Goal: Obtain resource: Obtain resource

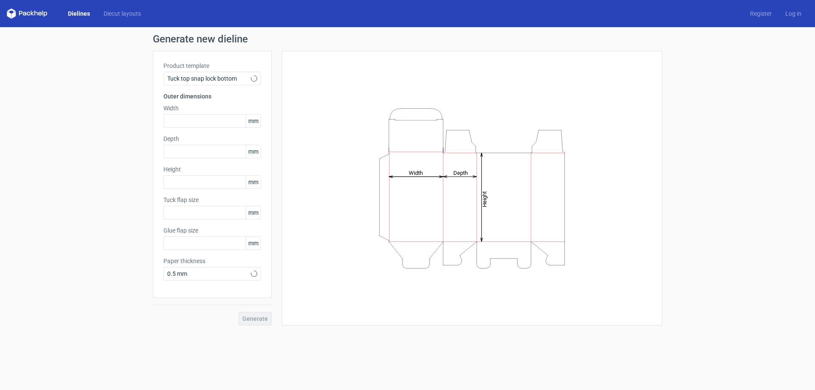
type input "15"
type input "10"
click at [260, 76] on div "Tuck top snap lock bottom" at bounding box center [212, 79] width 98 height 14
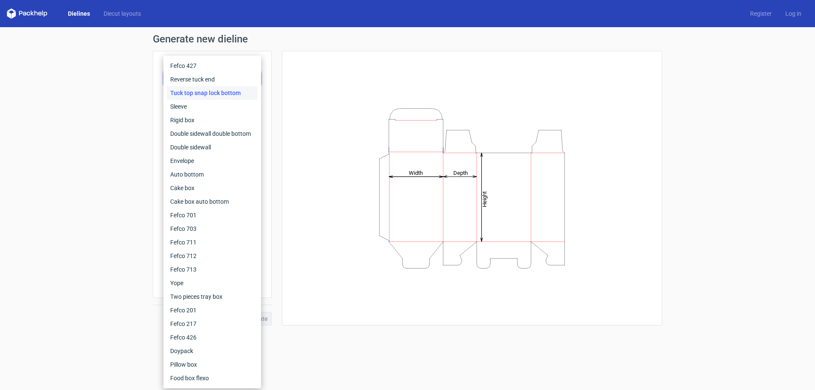
click at [260, 76] on div "Fefco 427 Reverse tuck end Tuck top snap lock bottom Sleeve Rigid box Double si…" at bounding box center [212, 222] width 98 height 333
click at [311, 87] on div "Height Depth Width" at bounding box center [472, 189] width 359 height 254
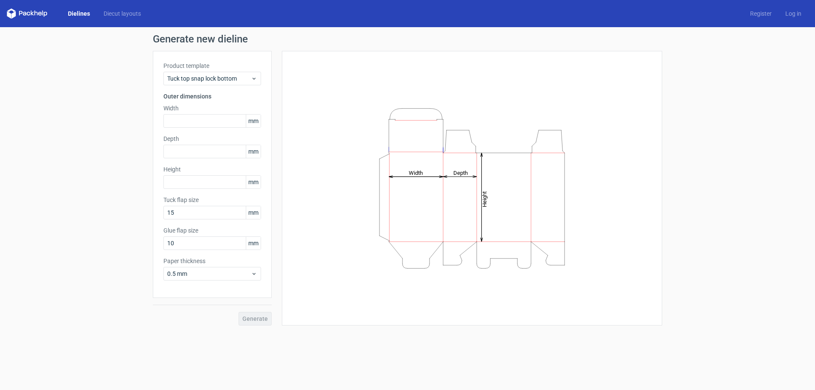
click at [9, 14] on polygon at bounding box center [9, 14] width 4 height 7
click at [254, 78] on use at bounding box center [254, 79] width 3 height 2
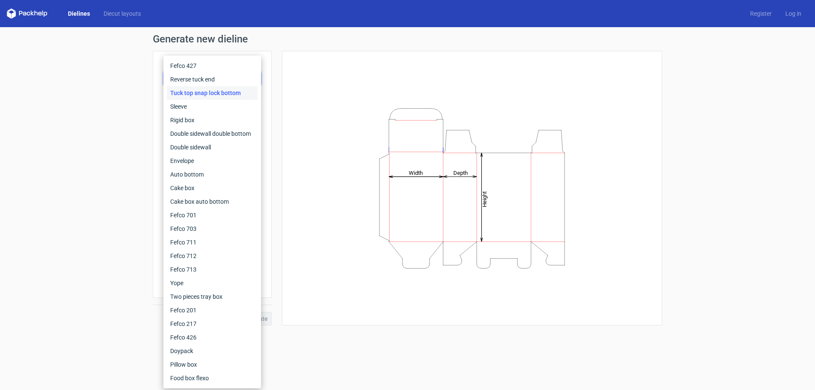
click at [290, 77] on div "Height Depth Width" at bounding box center [472, 188] width 380 height 275
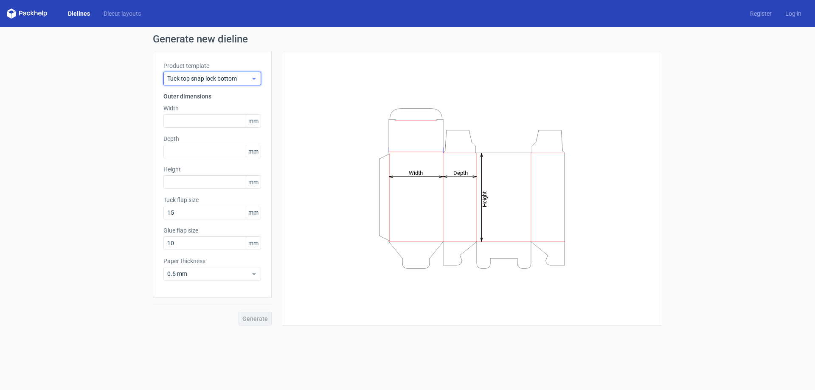
click at [256, 84] on div "Tuck top snap lock bottom" at bounding box center [212, 79] width 98 height 14
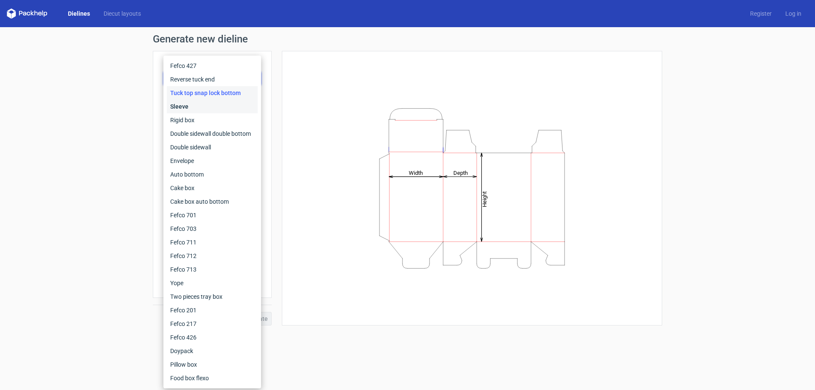
click at [232, 102] on div "Sleeve" at bounding box center [212, 107] width 91 height 14
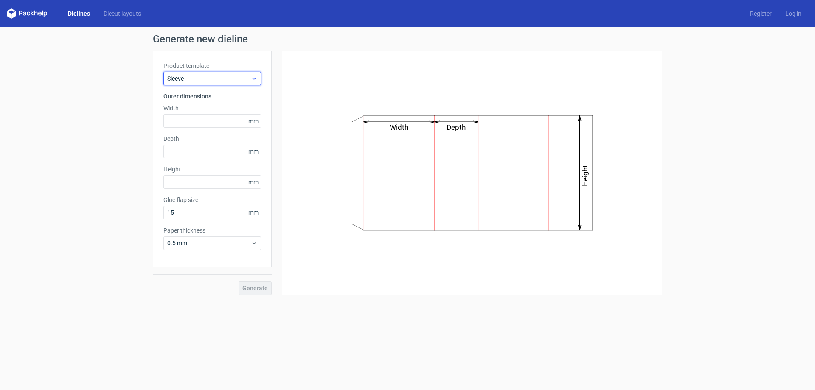
click at [240, 83] on div "Sleeve" at bounding box center [212, 79] width 98 height 14
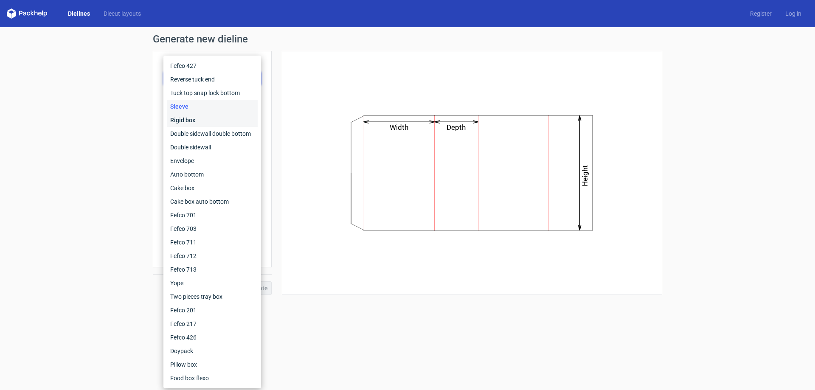
click at [211, 122] on div "Rigid box" at bounding box center [212, 120] width 91 height 14
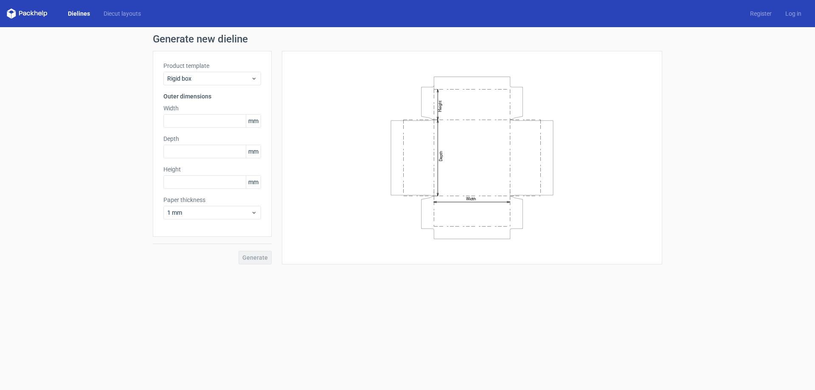
click at [215, 86] on div "Product template Rigid box Outer dimensions Width mm Depth mm Height mm Paper t…" at bounding box center [212, 144] width 119 height 186
click at [217, 81] on span "Rigid box" at bounding box center [209, 78] width 84 height 8
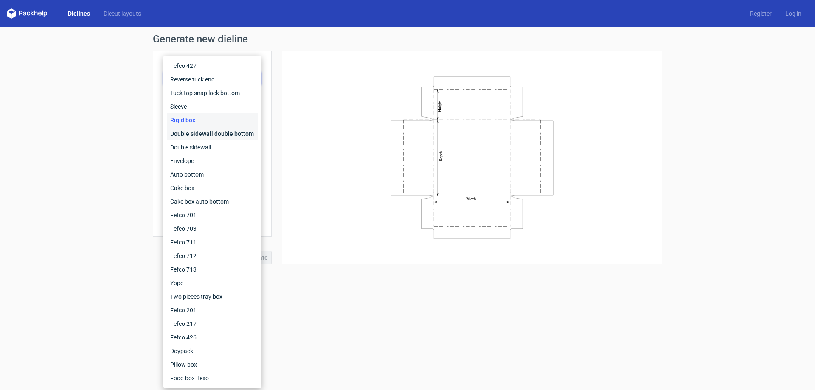
click at [201, 133] on div "Double sidewall double bottom" at bounding box center [212, 134] width 91 height 14
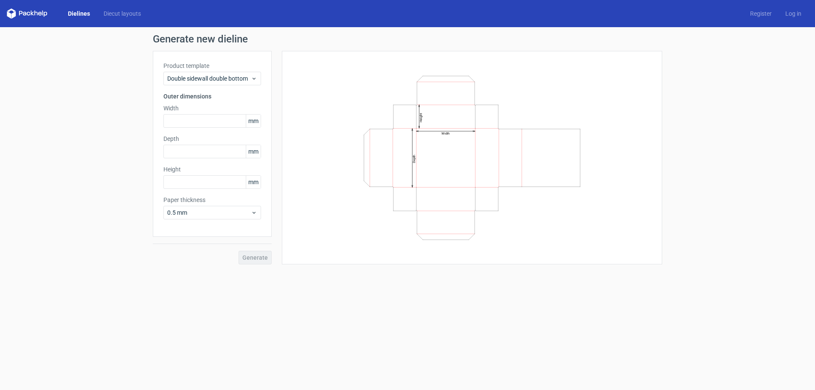
click at [219, 86] on div "Product template Double sidewall double bottom Outer dimensions Width mm Depth …" at bounding box center [212, 144] width 119 height 186
click at [221, 83] on div "Double sidewall double bottom" at bounding box center [212, 79] width 98 height 14
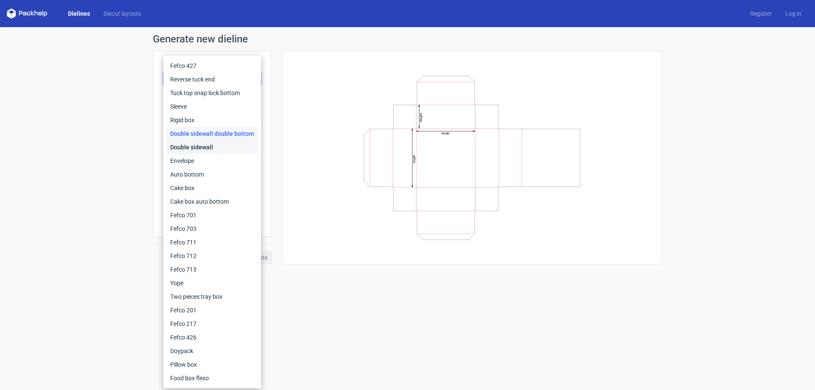
click at [197, 147] on div "Double sidewall" at bounding box center [212, 148] width 91 height 14
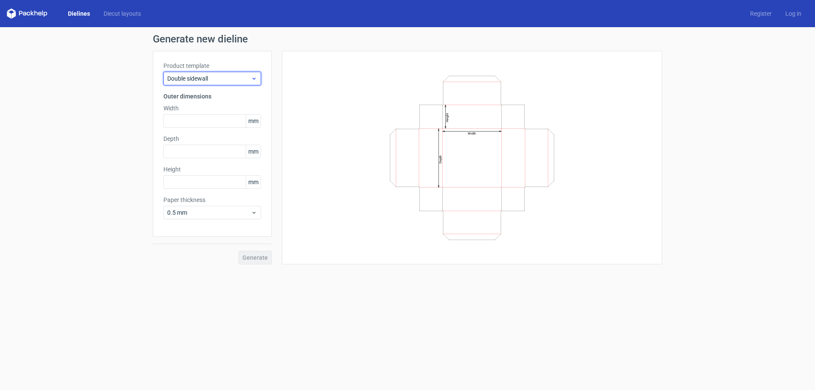
click at [214, 80] on span "Double sidewall" at bounding box center [209, 78] width 84 height 8
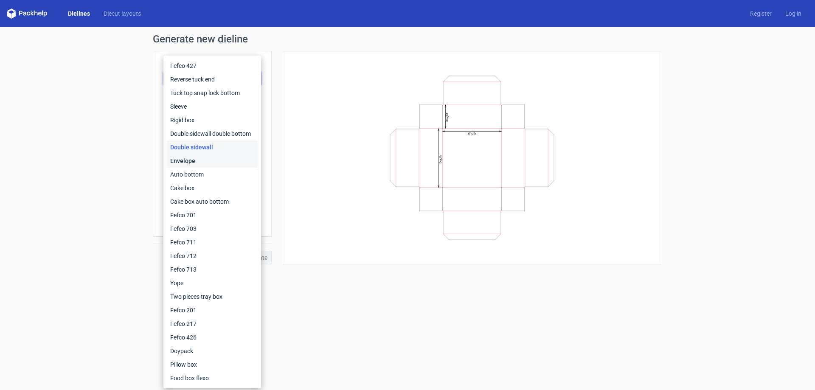
click at [198, 163] on div "Envelope" at bounding box center [212, 161] width 91 height 14
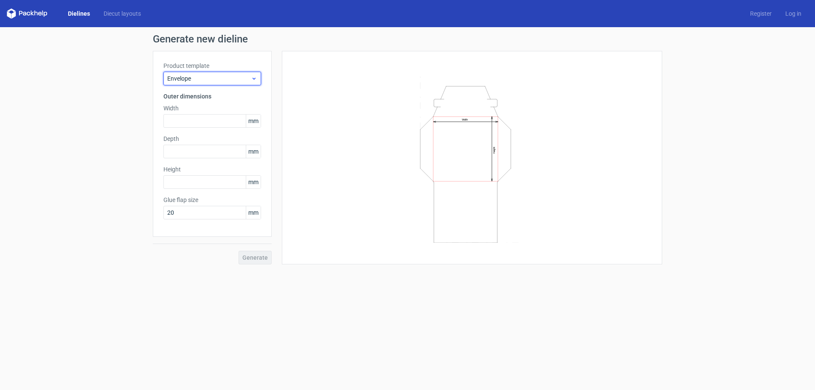
click at [217, 80] on span "Envelope" at bounding box center [209, 78] width 84 height 8
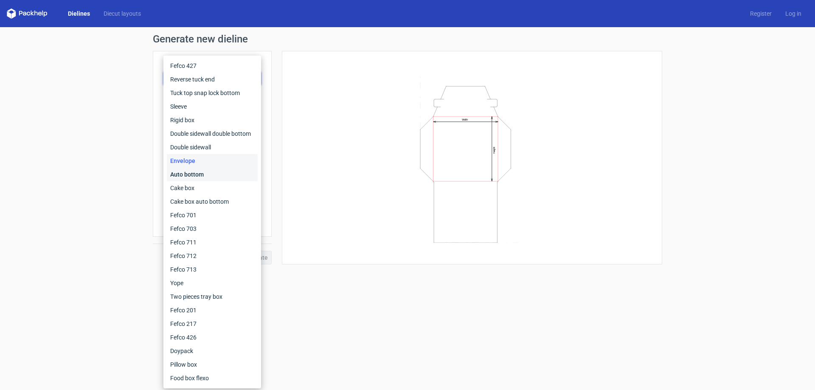
click at [196, 177] on div "Auto bottom" at bounding box center [212, 175] width 91 height 14
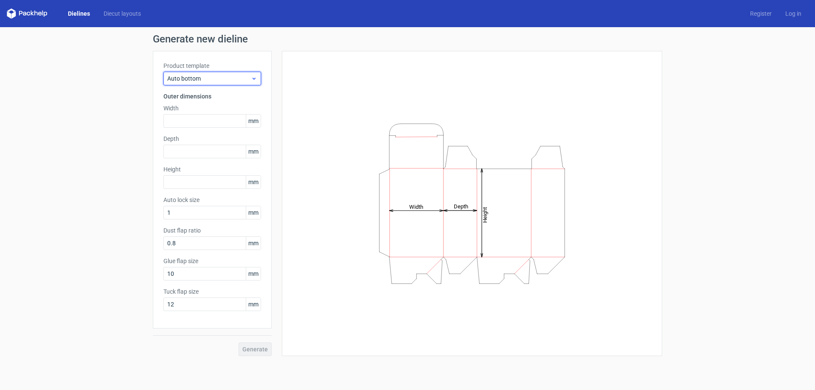
click at [201, 74] on span "Auto bottom" at bounding box center [209, 78] width 84 height 8
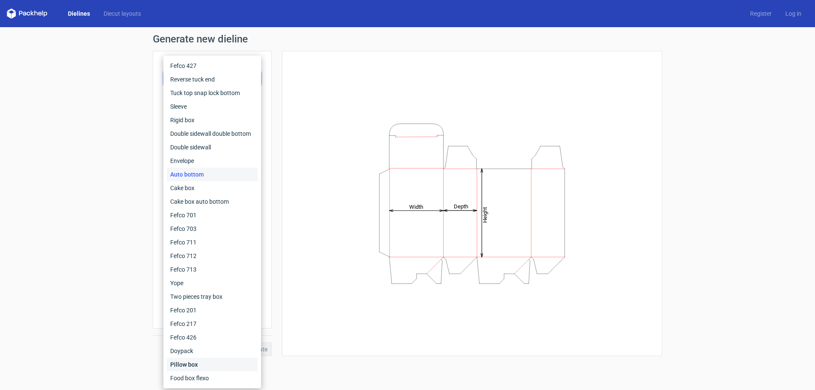
click at [210, 369] on div "Pillow box" at bounding box center [212, 365] width 91 height 14
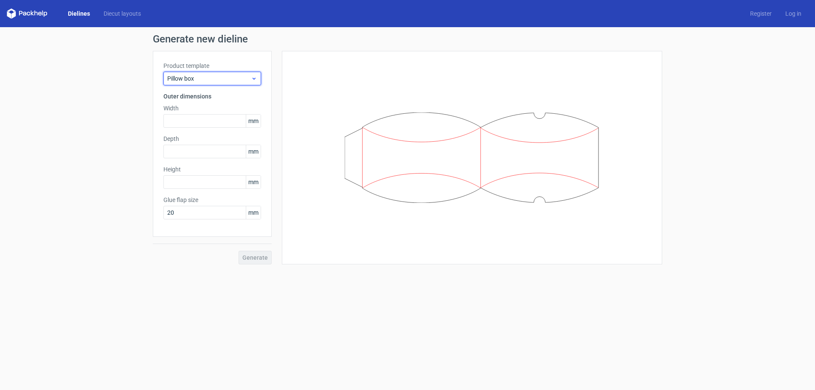
click at [244, 84] on div "Pillow box" at bounding box center [212, 79] width 98 height 14
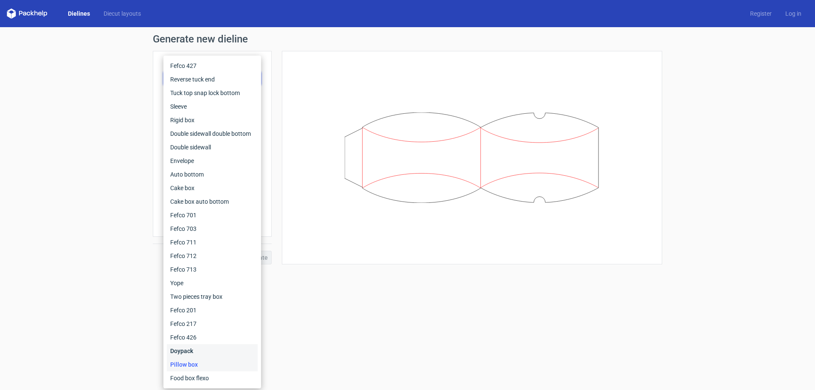
click at [202, 348] on div "Doypack" at bounding box center [212, 351] width 91 height 14
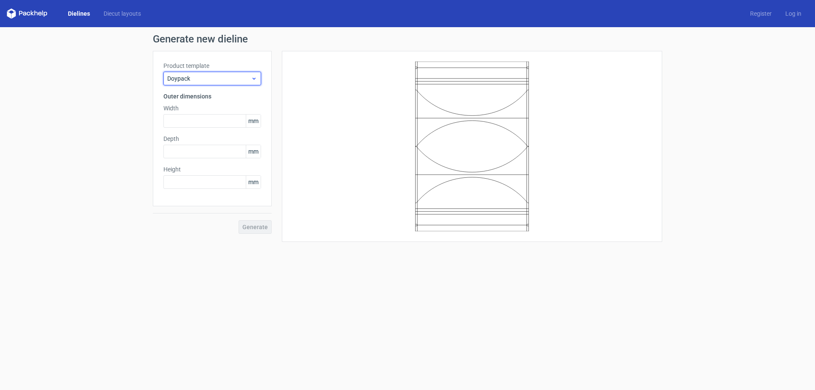
click at [202, 76] on span "Doypack" at bounding box center [209, 78] width 84 height 8
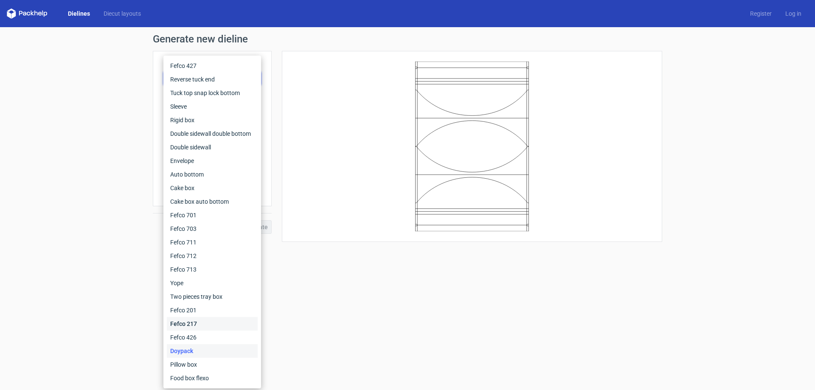
click at [177, 324] on div "Fefco 217" at bounding box center [212, 324] width 91 height 14
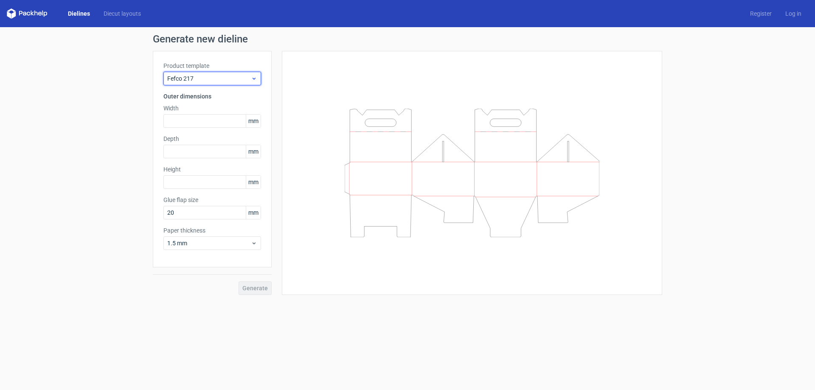
click at [218, 78] on span "Fefco 217" at bounding box center [209, 78] width 84 height 8
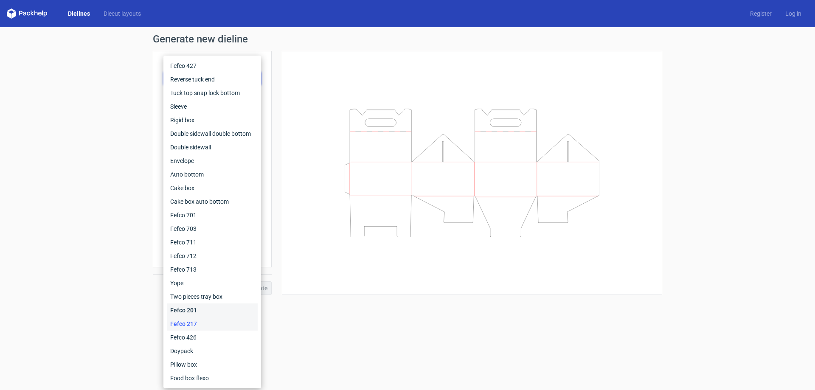
click at [189, 310] on div "Fefco 201" at bounding box center [212, 311] width 91 height 14
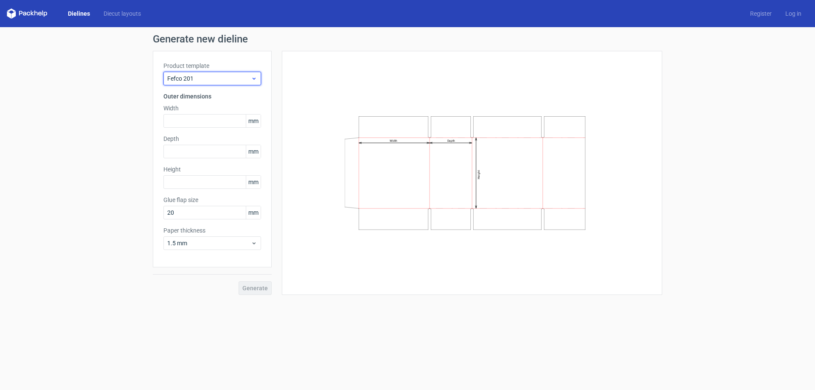
click at [214, 73] on div "Fefco 201" at bounding box center [212, 79] width 98 height 14
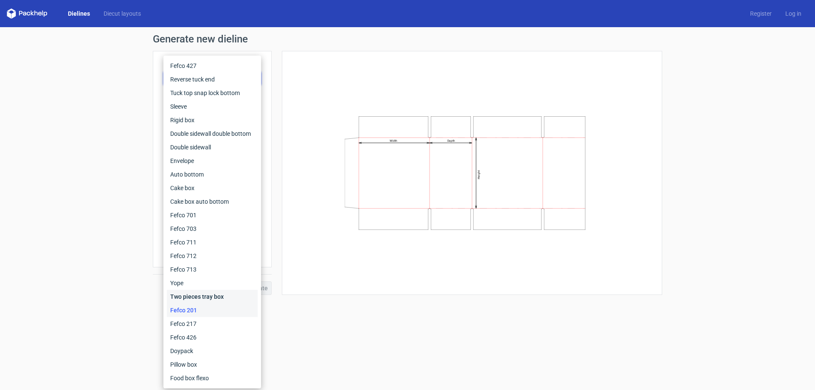
click at [193, 297] on div "Two pieces tray box" at bounding box center [212, 297] width 91 height 14
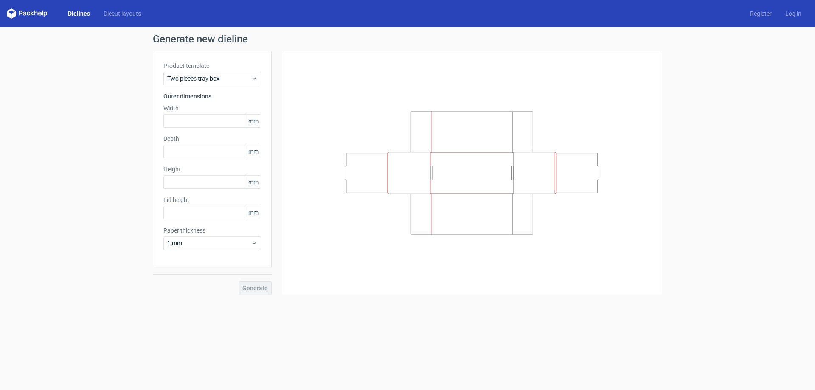
click at [256, 118] on span "mm" at bounding box center [253, 121] width 15 height 13
click at [252, 120] on span "mm" at bounding box center [253, 121] width 15 height 13
click at [218, 125] on input "text" at bounding box center [212, 121] width 98 height 14
type input "180"
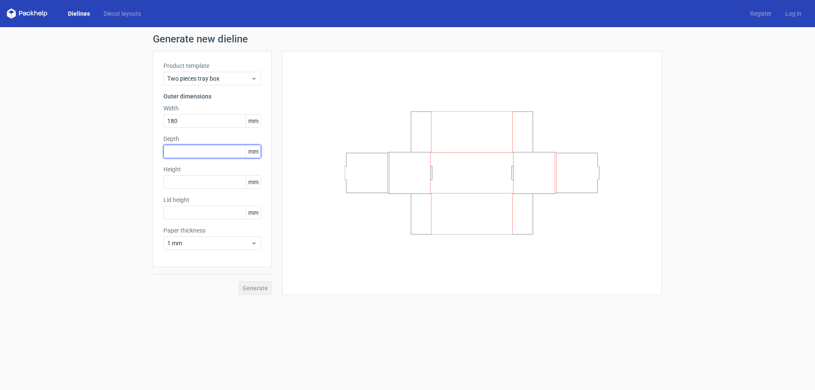
click at [206, 154] on input "text" at bounding box center [212, 152] width 98 height 14
type input "70"
click at [220, 180] on input "text" at bounding box center [212, 182] width 98 height 14
click at [187, 215] on div "Lid height mm" at bounding box center [212, 208] width 98 height 24
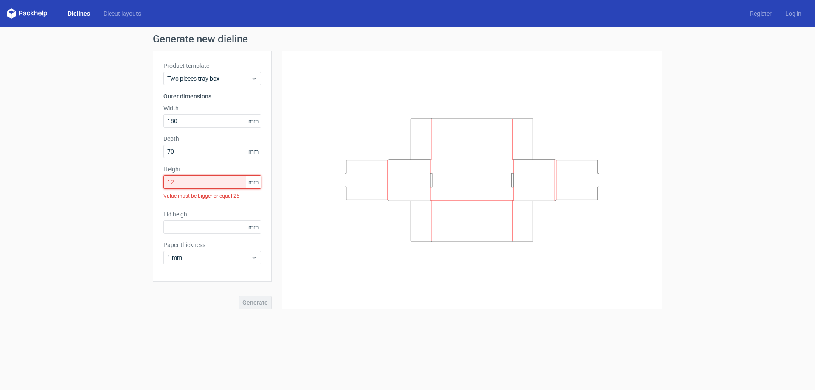
click at [191, 186] on input "12" at bounding box center [212, 182] width 98 height 14
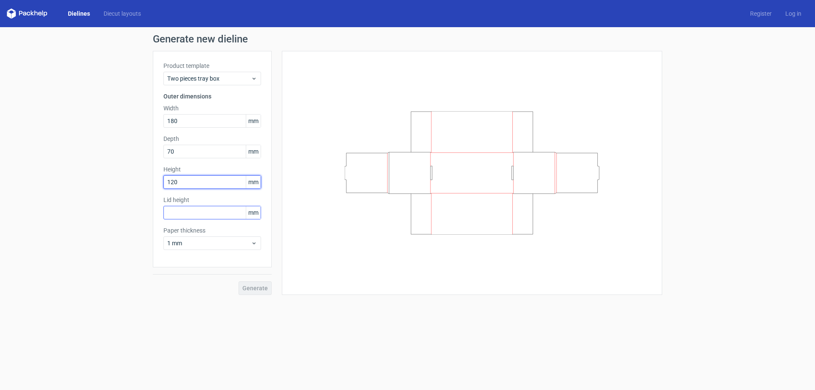
type input "120"
click at [194, 212] on input "text" at bounding box center [212, 213] width 98 height 14
click at [198, 248] on div "1 mm" at bounding box center [212, 244] width 98 height 14
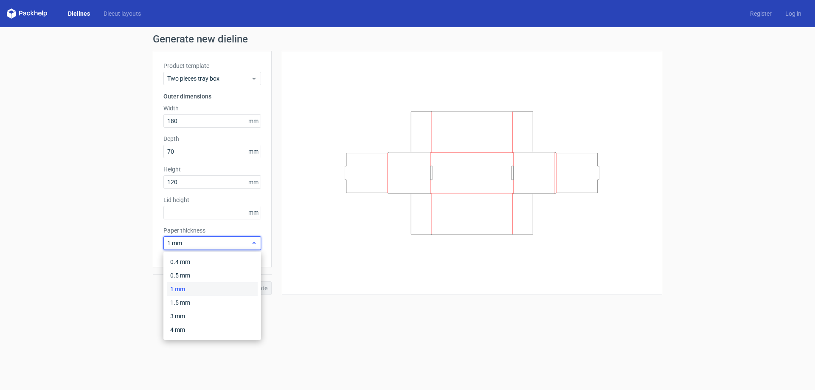
click at [198, 248] on div "1 mm" at bounding box center [212, 244] width 98 height 14
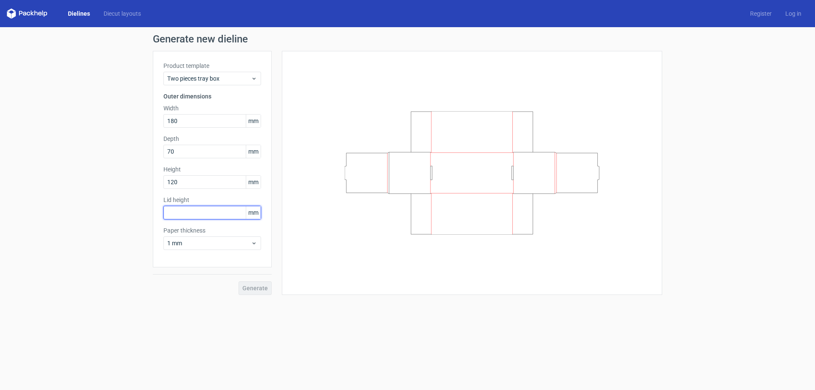
click at [215, 214] on input "text" at bounding box center [212, 213] width 98 height 14
click at [239, 282] on button "Generate" at bounding box center [255, 289] width 33 height 14
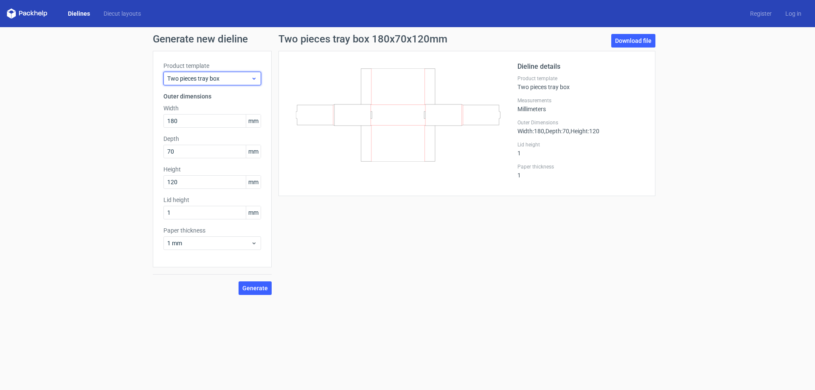
click at [242, 77] on span "Two pieces tray box" at bounding box center [209, 78] width 84 height 8
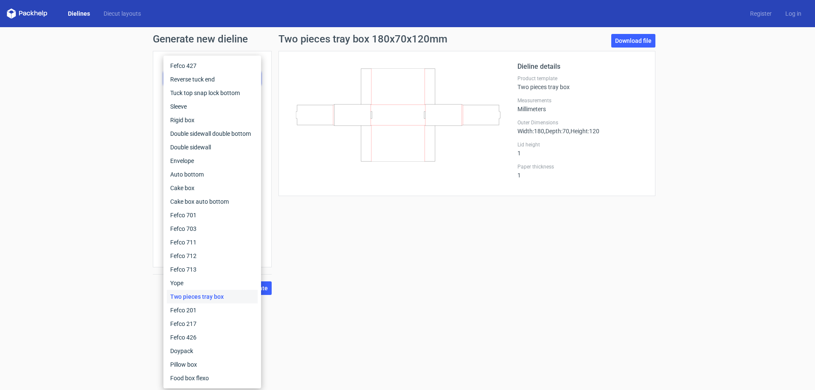
click at [95, 150] on div "Generate new dieline Product template Two pieces tray box Outer dimensions Widt…" at bounding box center [407, 164] width 815 height 275
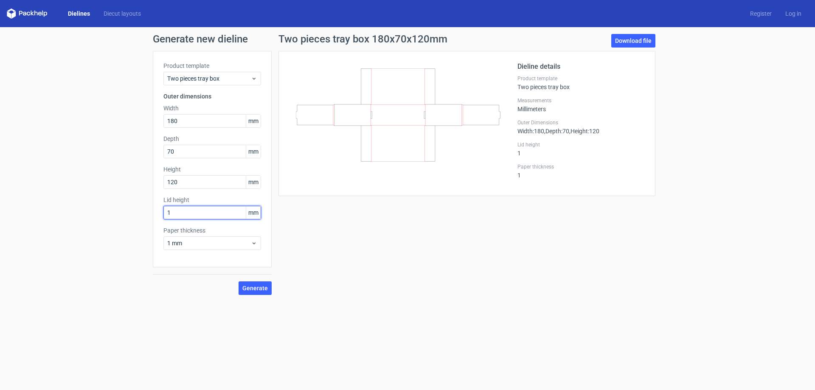
drag, startPoint x: 204, startPoint y: 214, endPoint x: 118, endPoint y: 225, distance: 86.4
click at [118, 225] on div "Generate new dieline Product template Two pieces tray box Outer dimensions Widt…" at bounding box center [407, 164] width 815 height 275
type input "0"
click at [243, 290] on button "Generate" at bounding box center [255, 289] width 33 height 14
click at [628, 43] on link "Download file" at bounding box center [634, 41] width 44 height 14
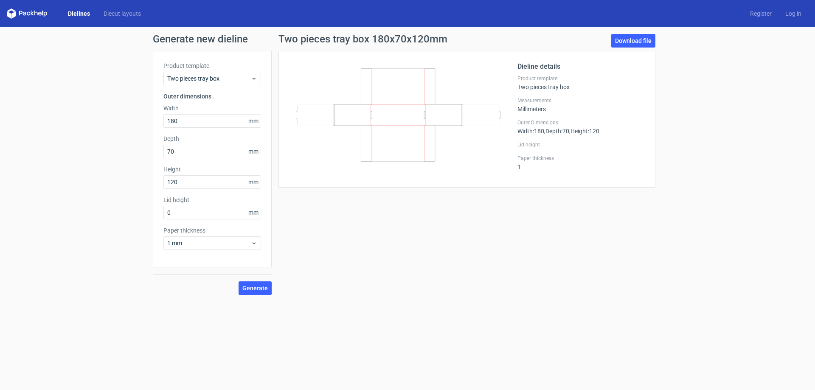
click at [305, 190] on div "Two pieces tray box 180x70x120mm Download file 200x150x50 Dieline details Produ…" at bounding box center [467, 164] width 391 height 261
click at [186, 182] on input "120" at bounding box center [212, 182] width 98 height 14
type input "70"
click at [179, 152] on input "70" at bounding box center [212, 152] width 98 height 14
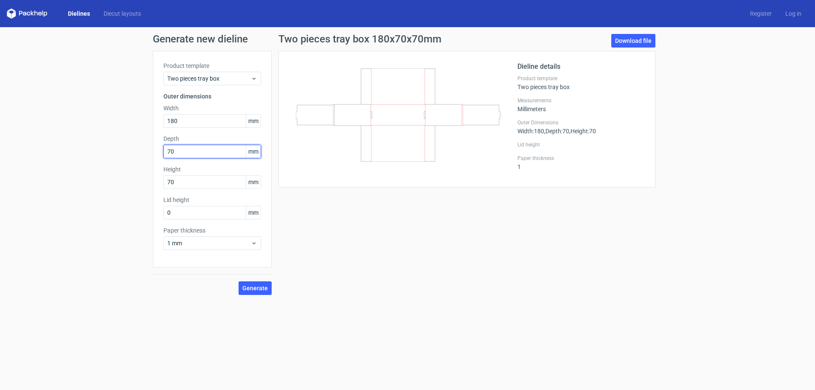
click at [179, 152] on input "70" at bounding box center [212, 152] width 98 height 14
type input "120"
click at [239, 282] on button "Generate" at bounding box center [255, 289] width 33 height 14
drag, startPoint x: 193, startPoint y: 183, endPoint x: 163, endPoint y: 177, distance: 30.5
click at [163, 177] on div "Product template Two pieces tray box Outer dimensions Width 180 mm Depth 120 mm…" at bounding box center [212, 159] width 119 height 217
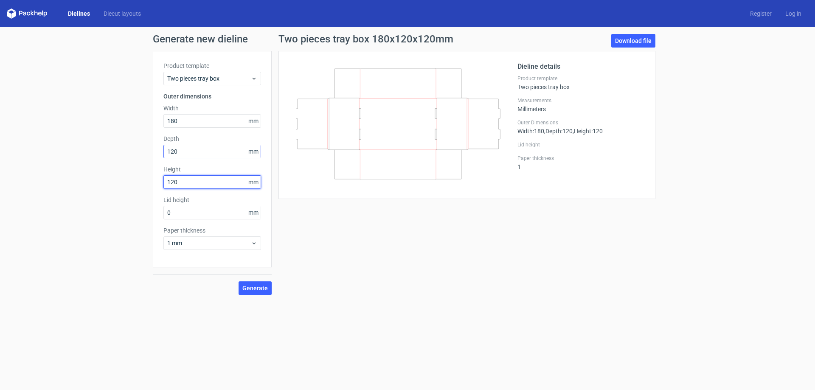
type input "120"
drag, startPoint x: 218, startPoint y: 152, endPoint x: 156, endPoint y: 144, distance: 62.8
click at [156, 144] on div "Product template Two pieces tray box Outer dimensions Width 180 mm Depth 120 mm…" at bounding box center [212, 159] width 119 height 217
type input "70"
click at [253, 282] on button "Generate" at bounding box center [255, 289] width 33 height 14
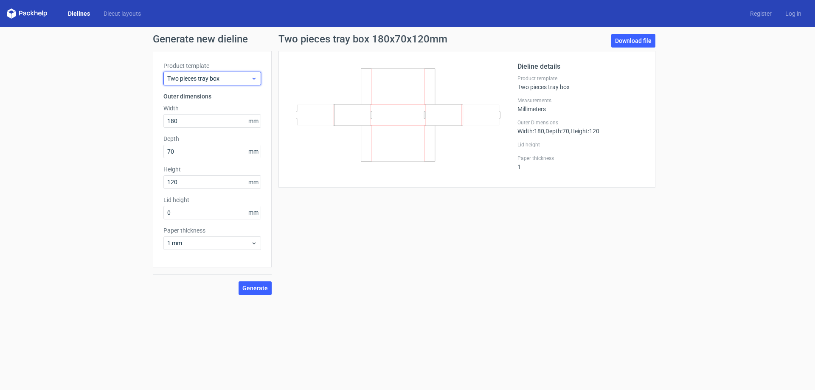
click at [224, 72] on div "Two pieces tray box" at bounding box center [212, 79] width 98 height 14
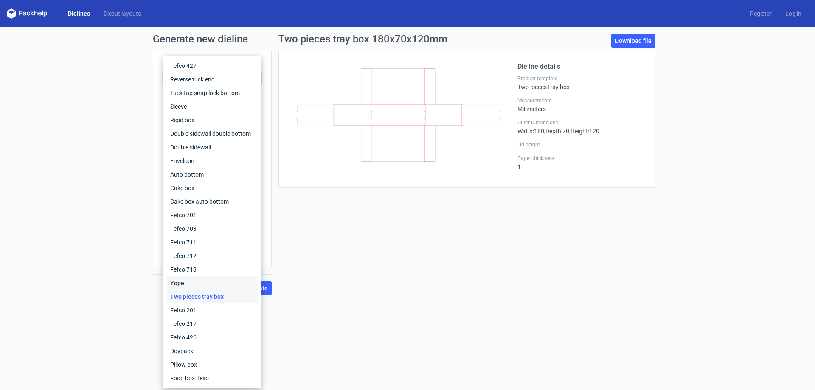
click at [202, 285] on div "Yope" at bounding box center [212, 283] width 91 height 14
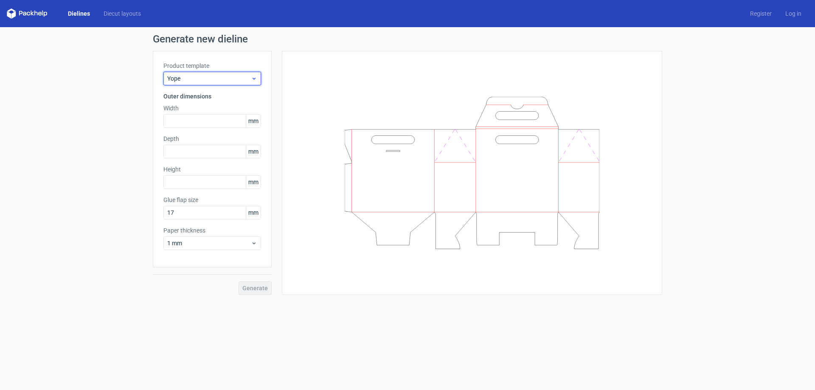
click at [225, 77] on span "Yope" at bounding box center [209, 78] width 84 height 8
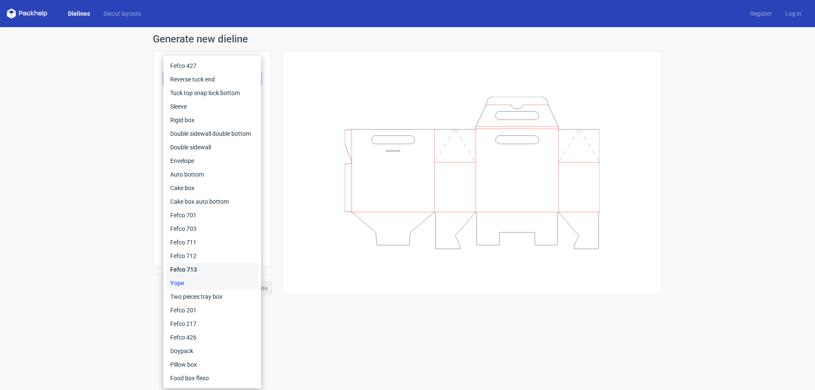
click at [203, 263] on div "Fefco 713" at bounding box center [212, 270] width 91 height 14
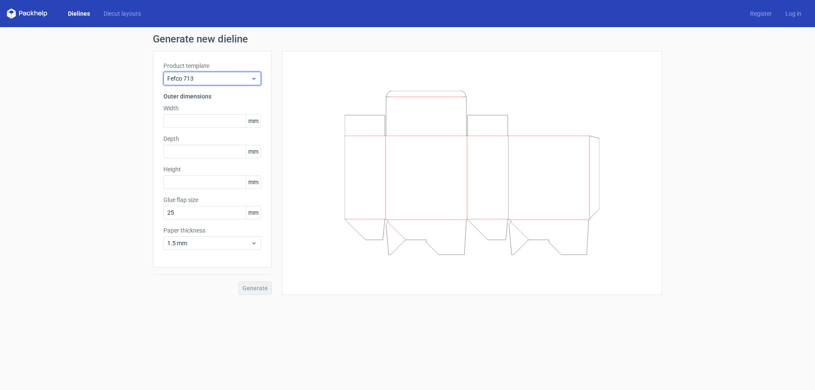
click at [232, 72] on div "Fefco 713" at bounding box center [212, 79] width 98 height 14
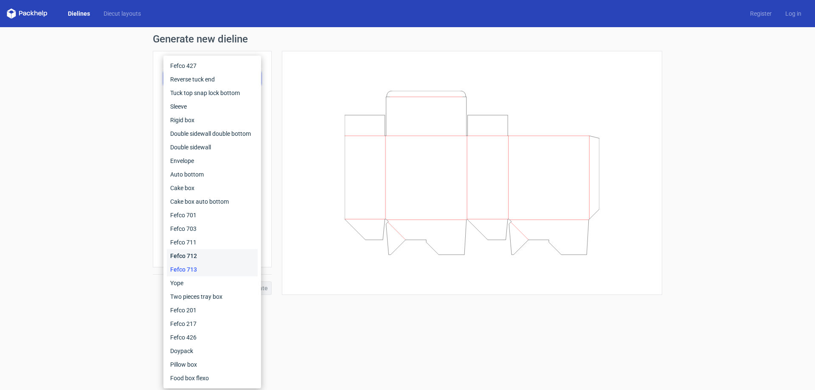
click at [202, 259] on div "Fefco 712" at bounding box center [212, 256] width 91 height 14
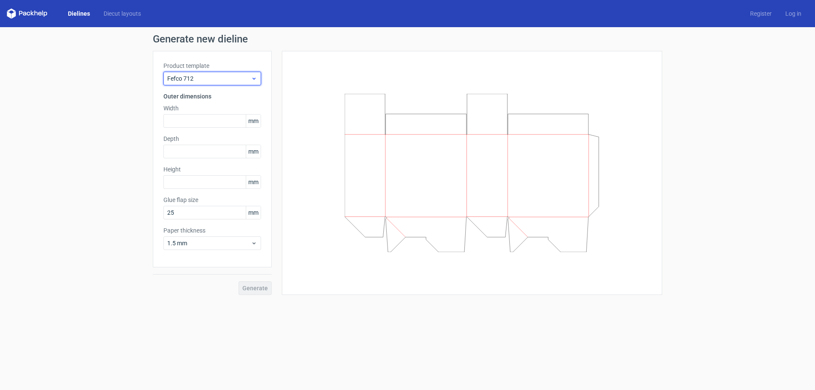
click at [220, 80] on span "Fefco 712" at bounding box center [209, 78] width 84 height 8
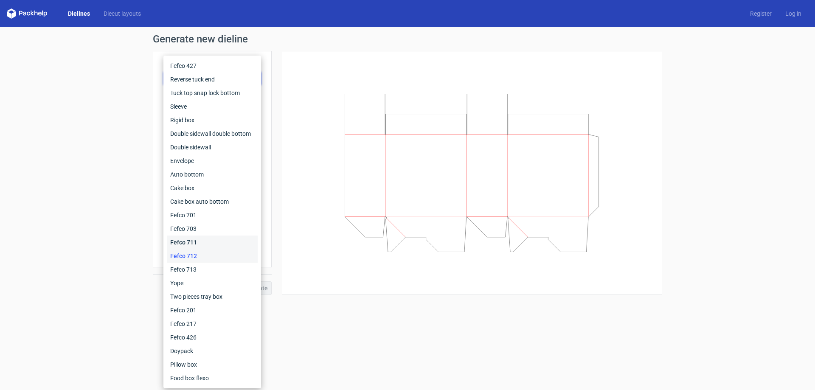
click at [203, 241] on div "Fefco 711" at bounding box center [212, 243] width 91 height 14
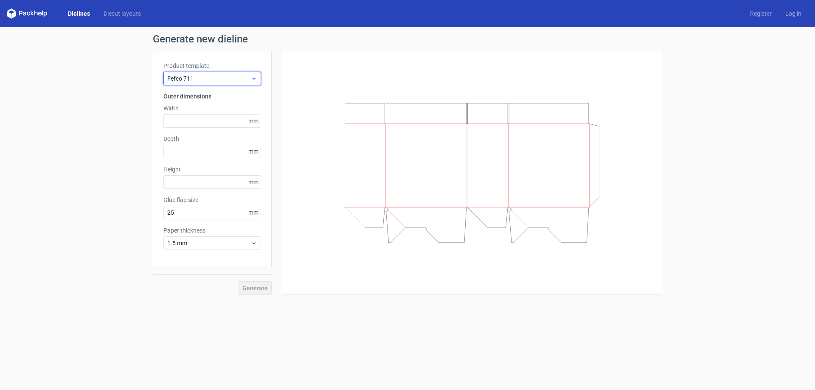
click at [224, 77] on span "Fefco 711" at bounding box center [209, 78] width 84 height 8
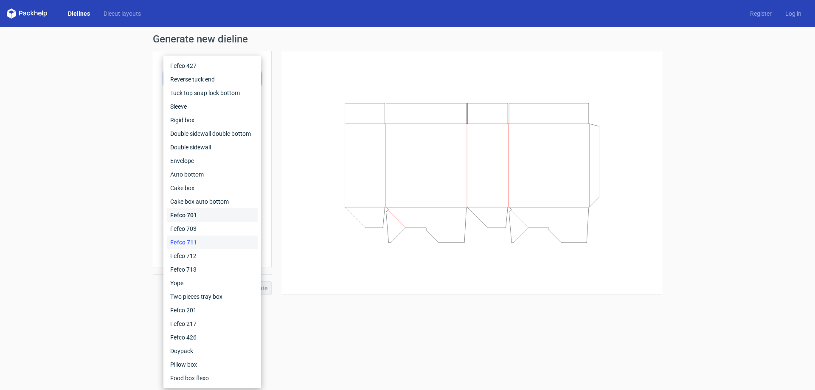
click at [202, 221] on div "Fefco 701" at bounding box center [212, 216] width 91 height 14
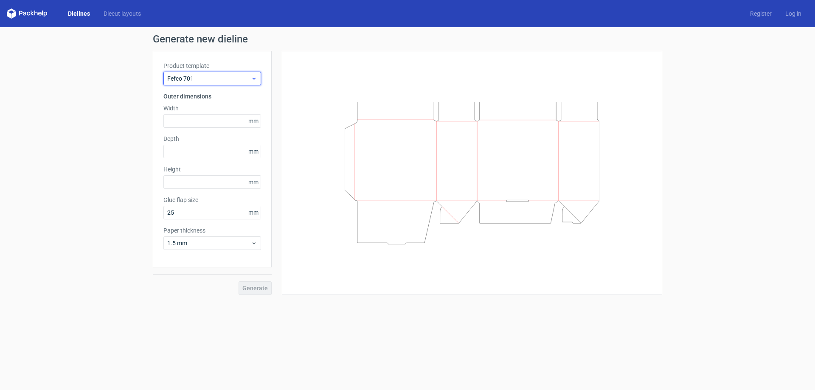
click at [235, 78] on span "Fefco 701" at bounding box center [209, 78] width 84 height 8
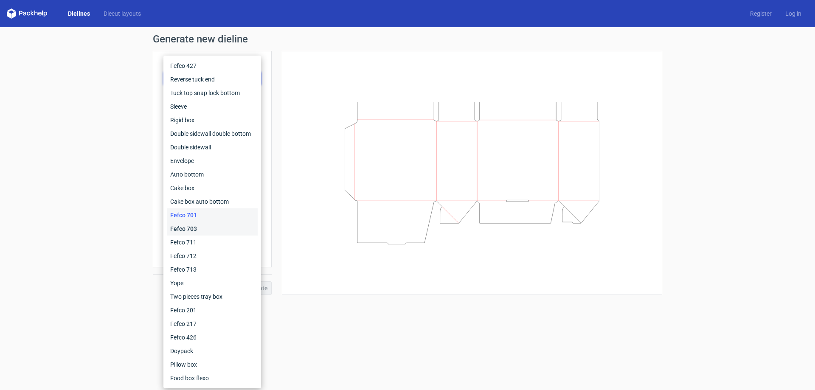
click at [210, 230] on div "Fefco 703" at bounding box center [212, 229] width 91 height 14
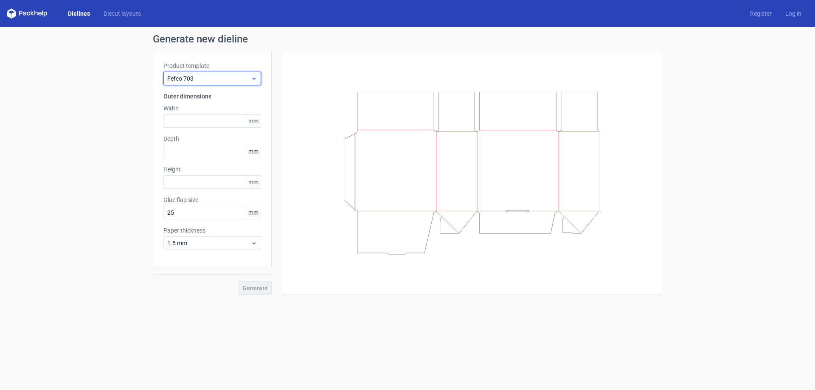
click at [225, 77] on span "Fefco 703" at bounding box center [209, 78] width 84 height 8
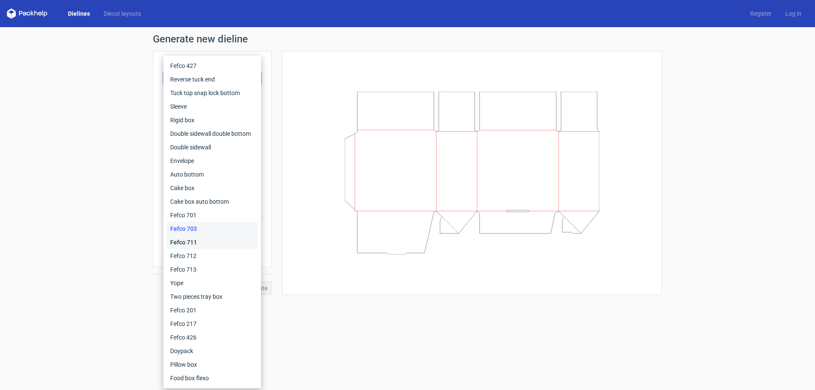
click at [203, 242] on div "Fefco 711" at bounding box center [212, 243] width 91 height 14
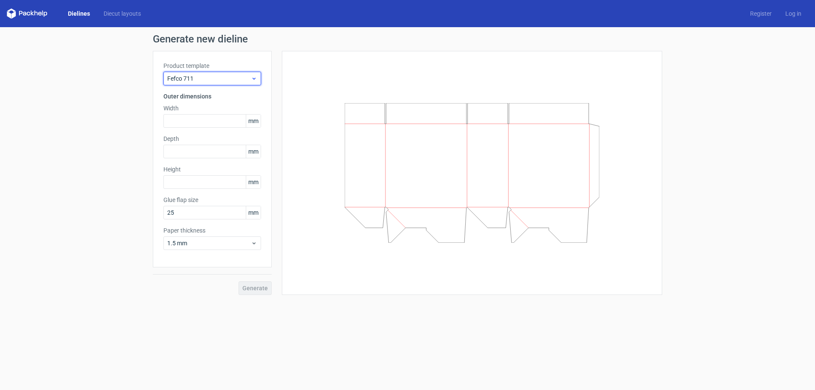
click at [200, 80] on span "Fefco 711" at bounding box center [209, 78] width 84 height 8
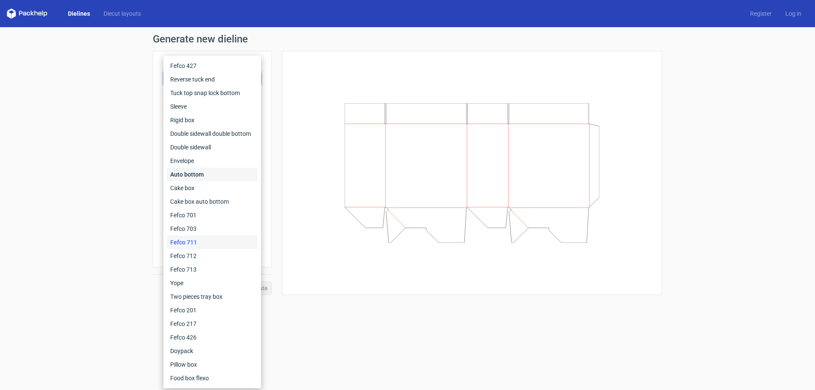
click at [201, 175] on div "Auto bottom" at bounding box center [212, 175] width 91 height 14
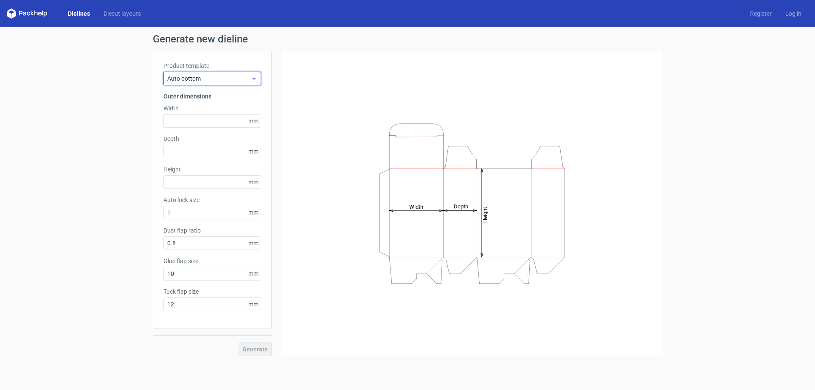
click at [217, 76] on span "Auto bottom" at bounding box center [209, 78] width 84 height 8
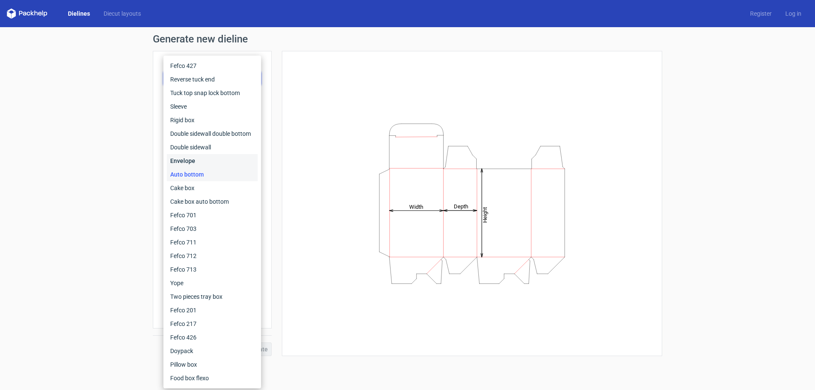
click at [216, 161] on div "Envelope" at bounding box center [212, 161] width 91 height 14
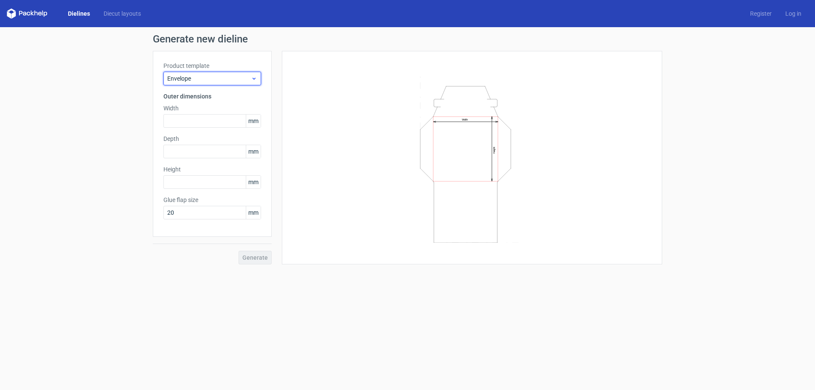
click at [222, 79] on span "Envelope" at bounding box center [209, 78] width 84 height 8
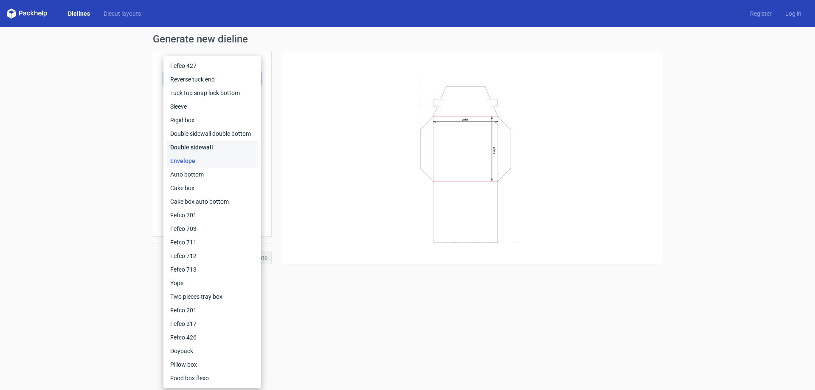
drag, startPoint x: 213, startPoint y: 155, endPoint x: 214, endPoint y: 146, distance: 9.1
click at [213, 154] on div "Fefco 427 Reverse tuck end Tuck top snap lock bottom Sleeve Rigid box Double si…" at bounding box center [212, 222] width 91 height 326
click at [214, 146] on div "Double sidewall" at bounding box center [212, 148] width 91 height 14
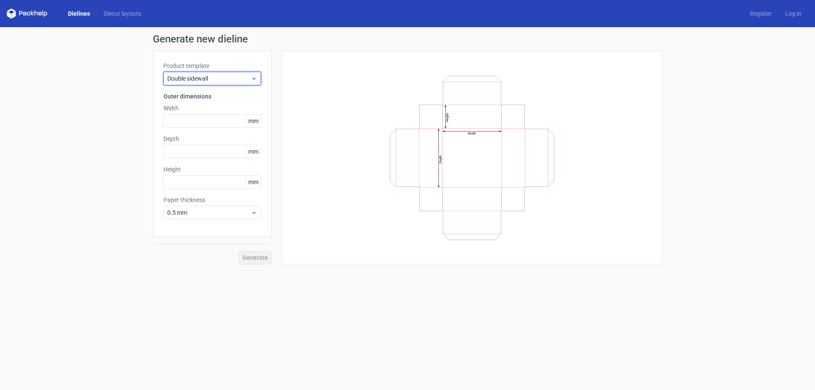
click at [227, 82] on span "Double sidewall" at bounding box center [209, 78] width 84 height 8
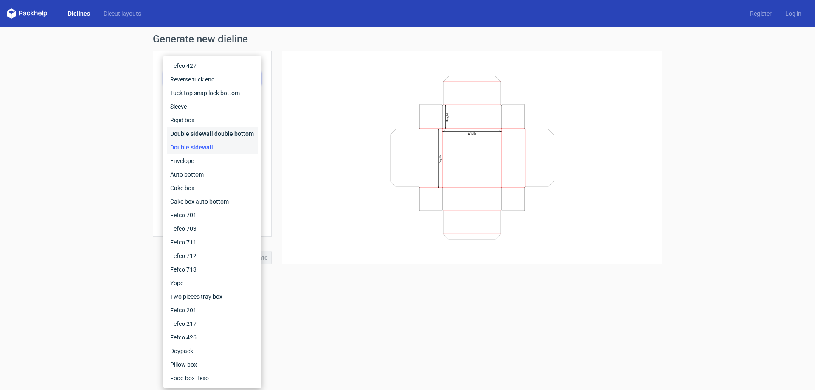
click at [218, 131] on div "Double sidewall double bottom" at bounding box center [212, 134] width 91 height 14
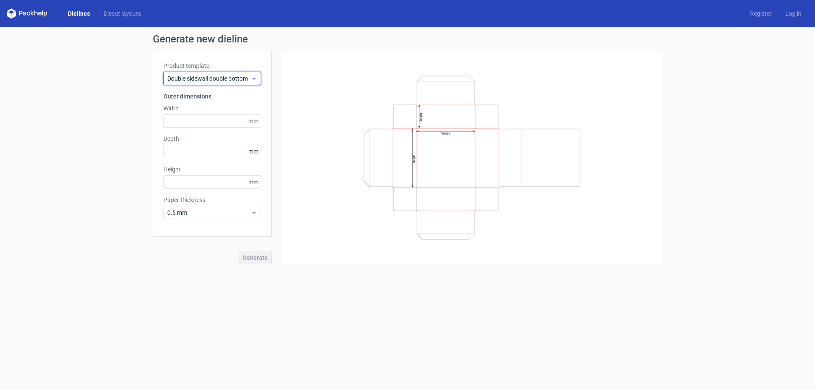
click at [229, 77] on span "Double sidewall double bottom" at bounding box center [209, 78] width 84 height 8
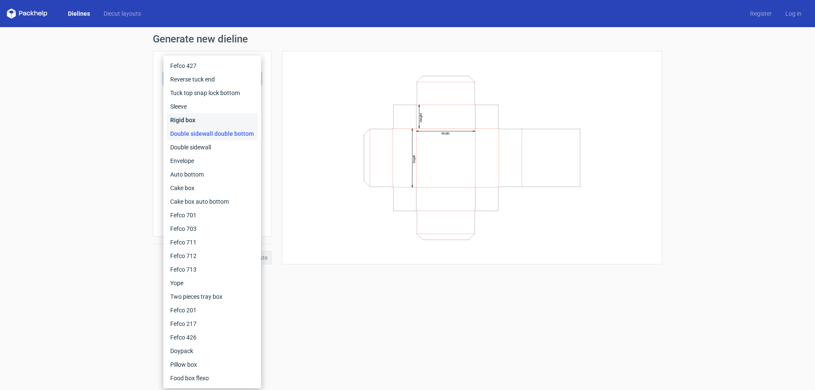
click at [220, 120] on div "Rigid box" at bounding box center [212, 120] width 91 height 14
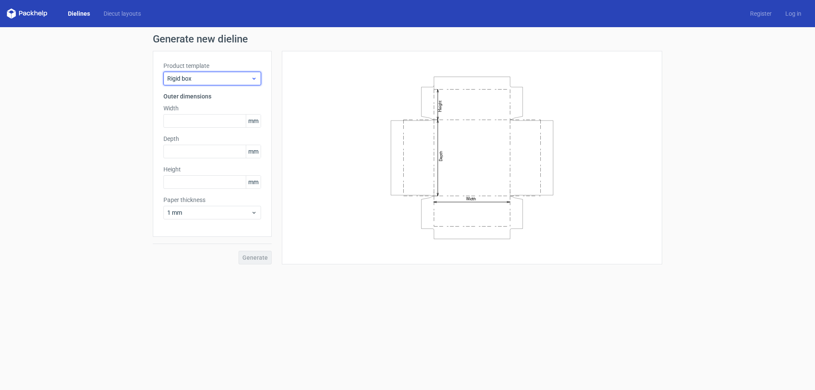
click at [229, 74] on span "Rigid box" at bounding box center [209, 78] width 84 height 8
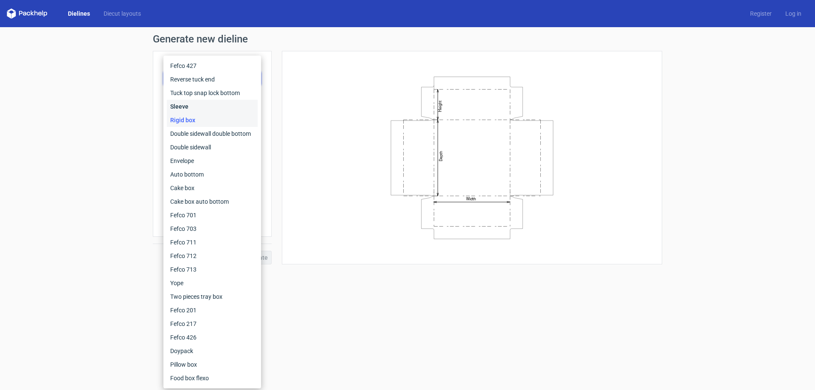
click at [217, 106] on div "Sleeve" at bounding box center [212, 107] width 91 height 14
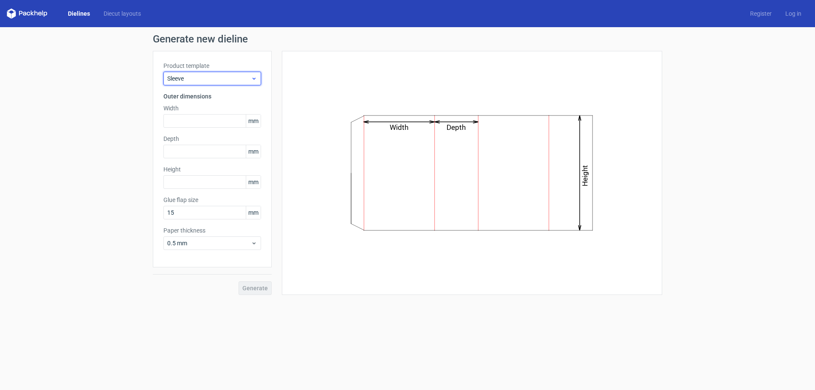
click at [225, 80] on span "Sleeve" at bounding box center [209, 78] width 84 height 8
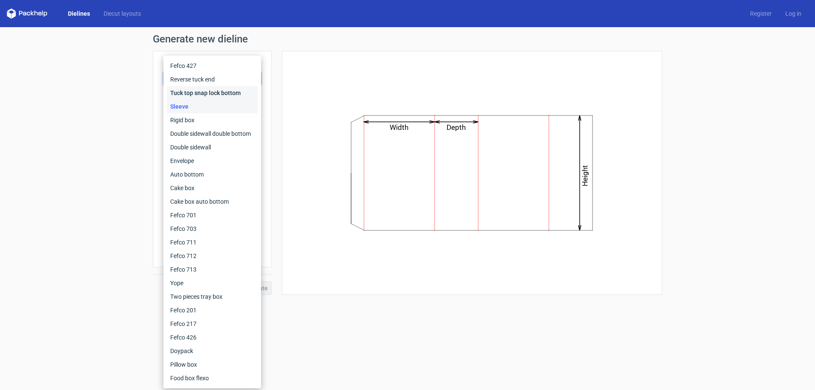
click at [219, 96] on div "Tuck top snap lock bottom" at bounding box center [212, 93] width 91 height 14
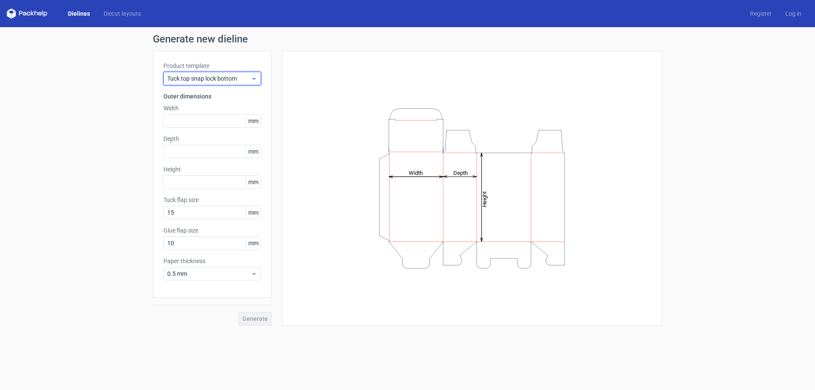
click at [223, 76] on span "Tuck top snap lock bottom" at bounding box center [209, 78] width 84 height 8
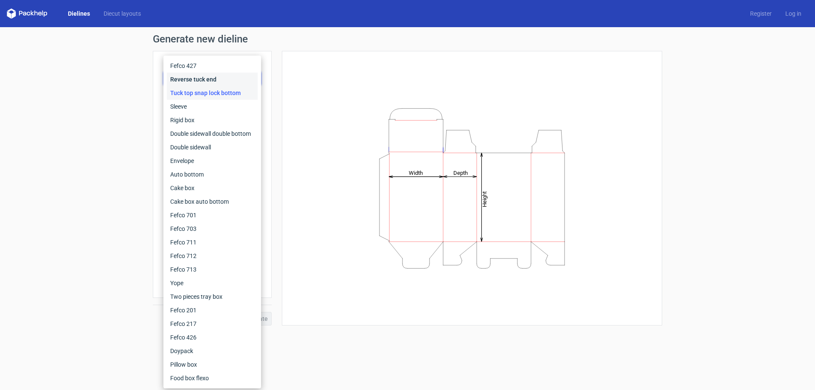
click at [222, 84] on div "Reverse tuck end" at bounding box center [212, 80] width 91 height 14
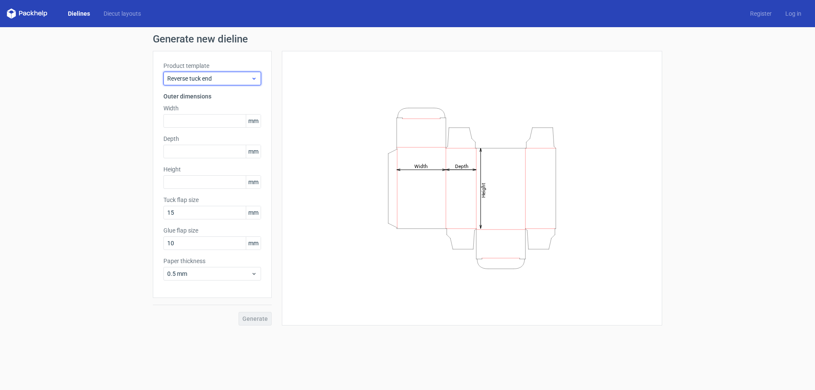
click at [222, 80] on span "Reverse tuck end" at bounding box center [209, 78] width 84 height 8
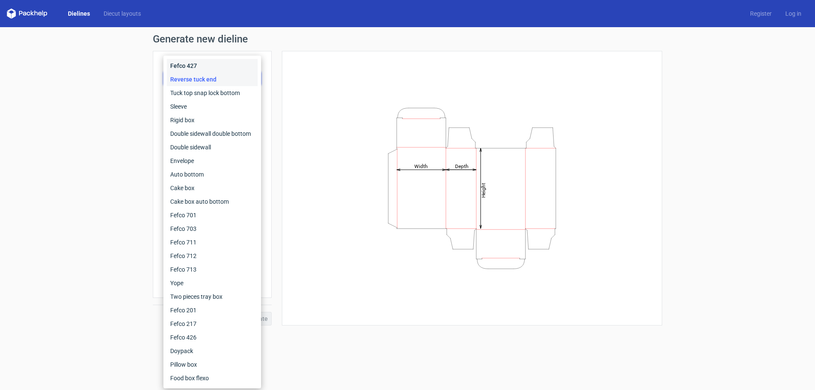
click at [225, 66] on div "Fefco 427" at bounding box center [212, 66] width 91 height 14
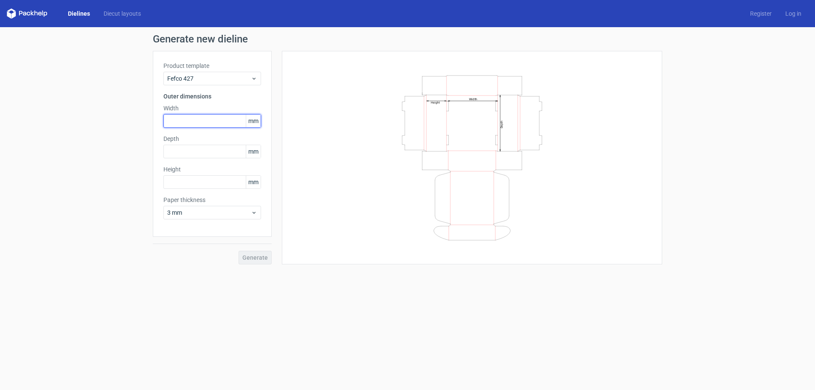
click at [208, 120] on input "text" at bounding box center [212, 121] width 98 height 14
type input "180"
click at [195, 151] on input "text" at bounding box center [212, 152] width 98 height 14
type input "70"
click at [198, 182] on input "text" at bounding box center [212, 182] width 98 height 14
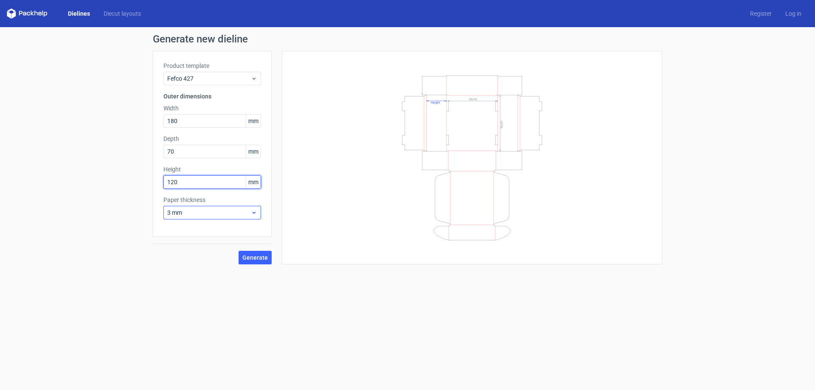
type input "120"
click at [199, 213] on span "3 mm" at bounding box center [209, 213] width 84 height 8
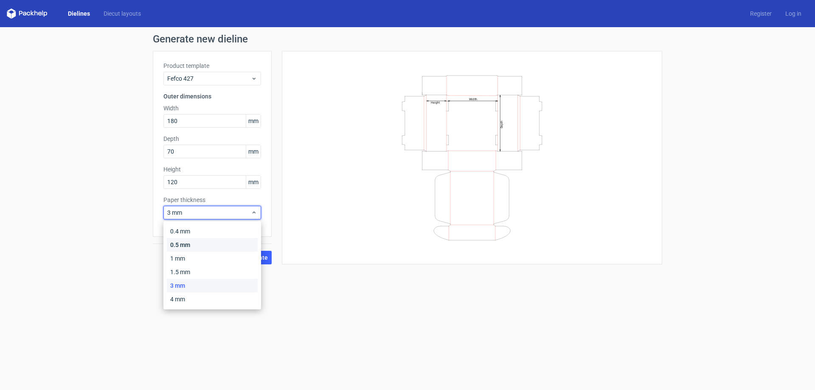
click at [195, 248] on div "0.5 mm" at bounding box center [212, 245] width 91 height 14
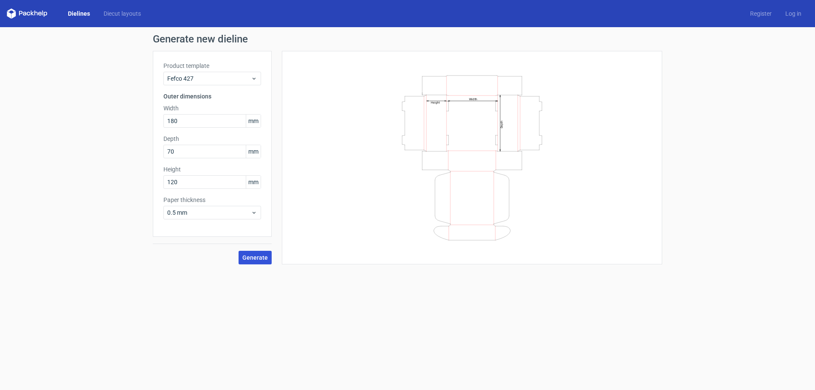
click at [250, 260] on span "Generate" at bounding box center [254, 258] width 25 height 6
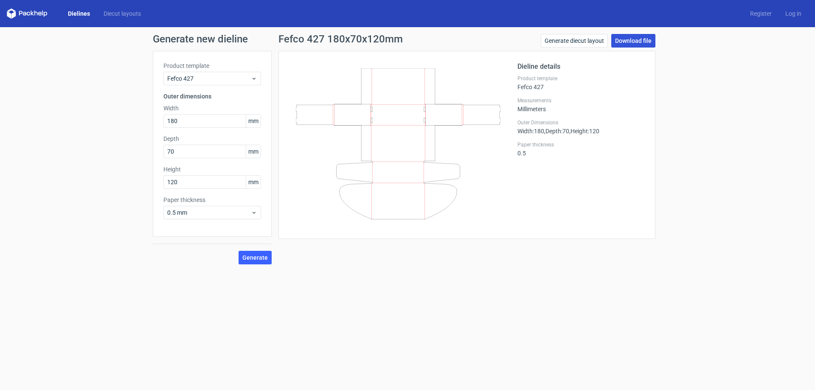
click at [633, 44] on link "Download file" at bounding box center [634, 41] width 44 height 14
click at [118, 248] on div "Generate new dieline Product template Fefco 427 Outer dimensions Width 180 mm D…" at bounding box center [407, 149] width 815 height 244
click at [215, 215] on span "0.5 mm" at bounding box center [209, 213] width 84 height 8
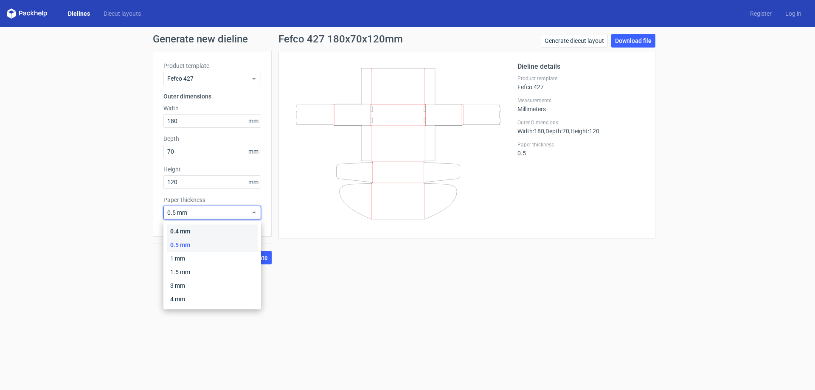
click at [203, 229] on div "0.4 mm" at bounding box center [212, 232] width 91 height 14
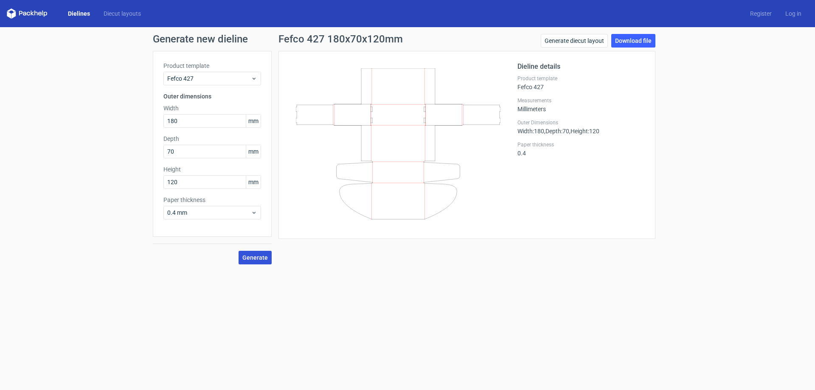
click at [268, 259] on button "Generate" at bounding box center [255, 258] width 33 height 14
click at [291, 328] on form "Generate new dieline Product template Fefco 427 Outer dimensions Width 180 mm D…" at bounding box center [407, 208] width 815 height 363
click at [263, 81] on div "Product template Fefco 427 Outer dimensions Width 180 mm Depth 70 mm Height 120…" at bounding box center [212, 144] width 119 height 186
click at [255, 76] on icon at bounding box center [254, 78] width 6 height 7
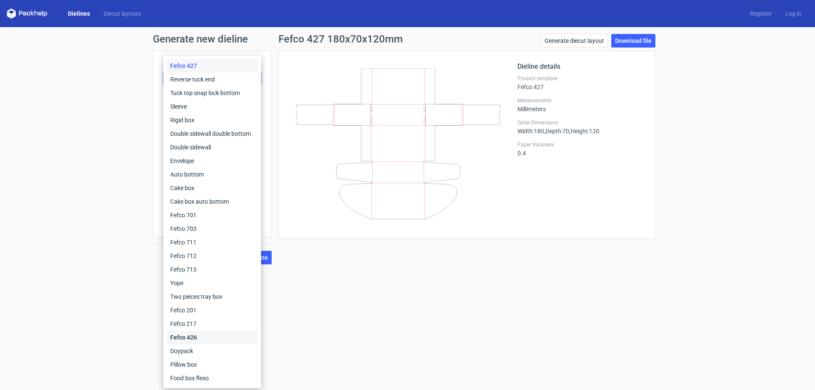
click at [195, 343] on div "Fefco 426" at bounding box center [212, 338] width 91 height 14
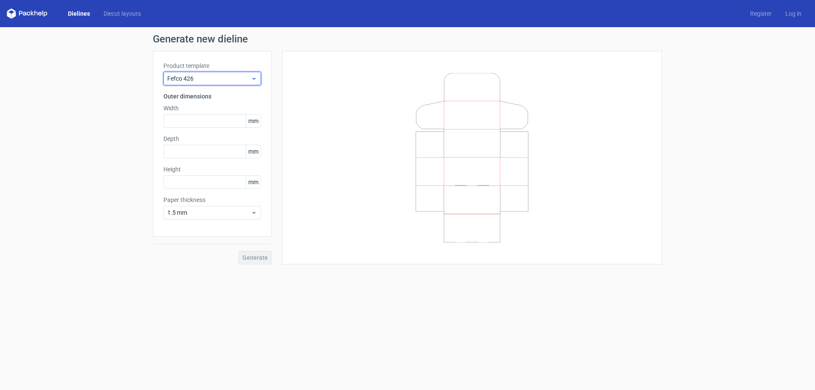
click at [214, 76] on span "Fefco 426" at bounding box center [209, 78] width 84 height 8
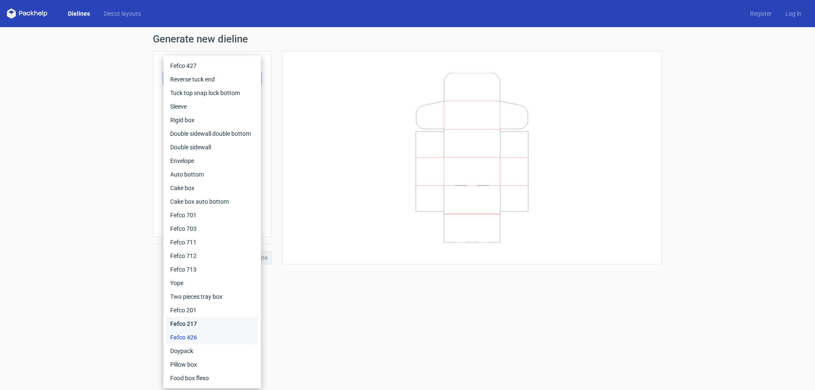
click at [212, 320] on div "Fefco 217" at bounding box center [212, 324] width 91 height 14
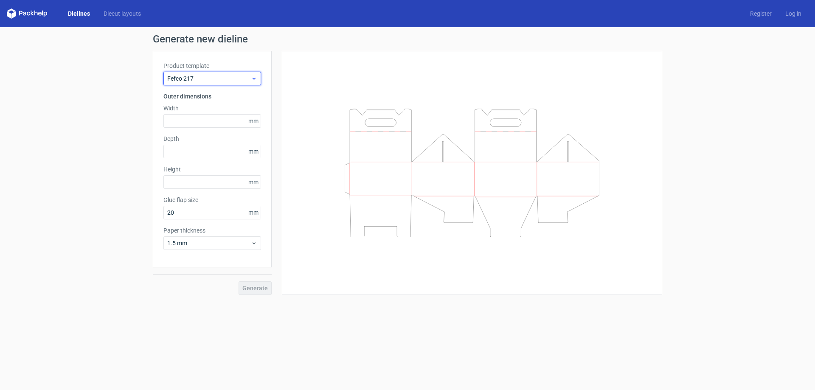
click at [207, 79] on span "Fefco 217" at bounding box center [209, 78] width 84 height 8
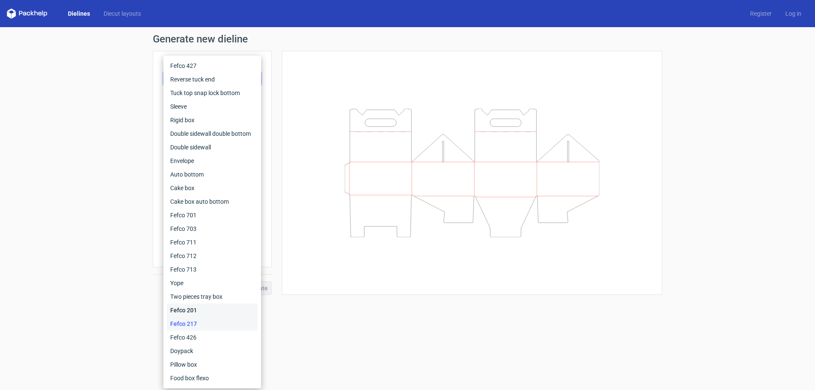
click at [211, 306] on div "Fefco 201" at bounding box center [212, 311] width 91 height 14
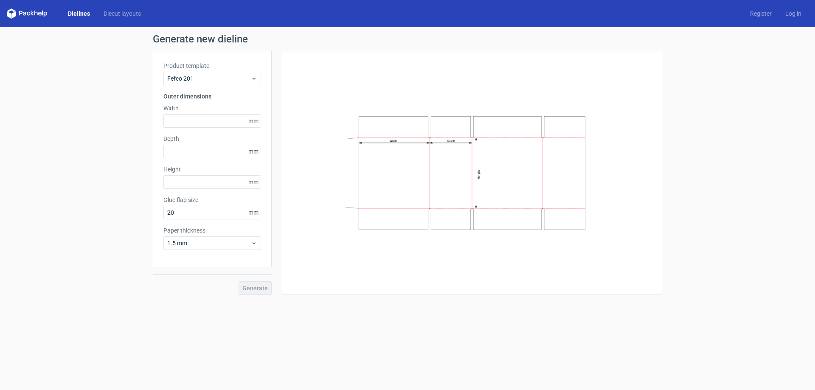
click at [426, 285] on div "Width Depth Height" at bounding box center [472, 173] width 380 height 244
click at [217, 81] on span "Fefco 201" at bounding box center [209, 78] width 84 height 8
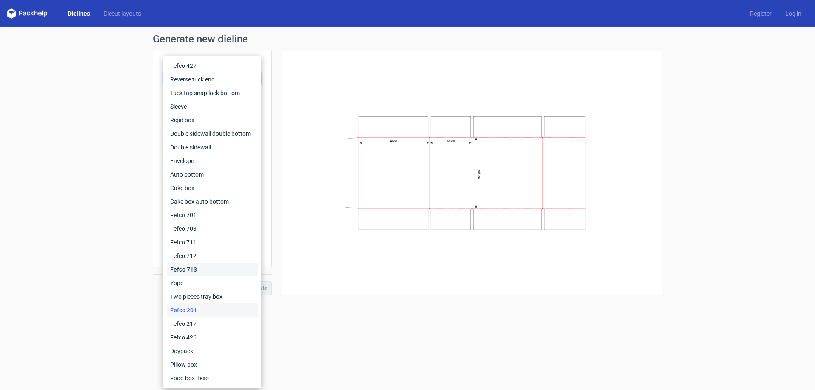
click at [201, 265] on div "Fefco 713" at bounding box center [212, 270] width 91 height 14
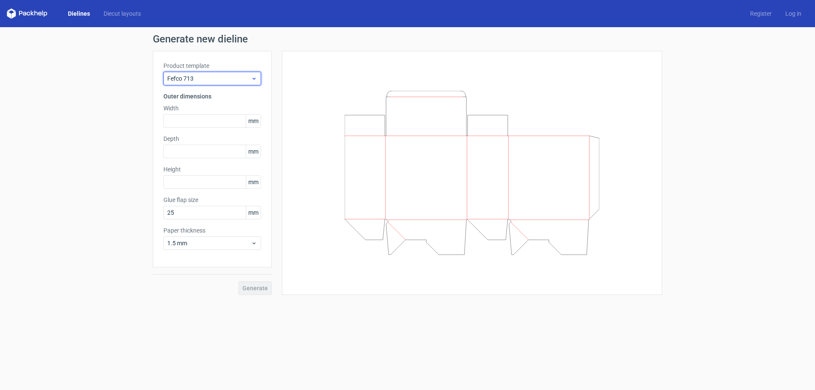
click at [229, 81] on span "Fefco 713" at bounding box center [209, 78] width 84 height 8
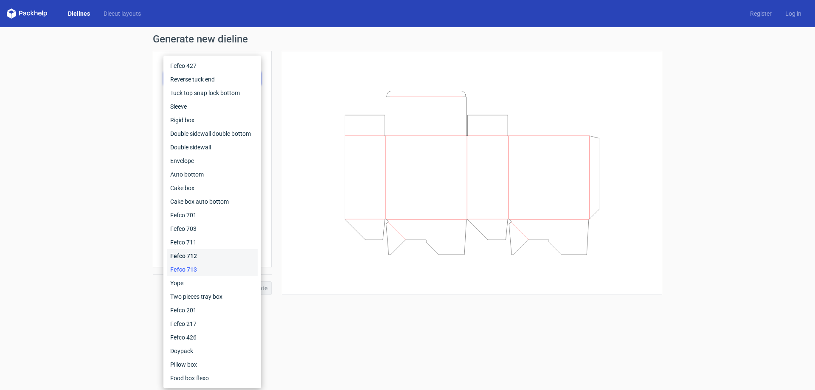
click at [207, 251] on div "Fefco 712" at bounding box center [212, 256] width 91 height 14
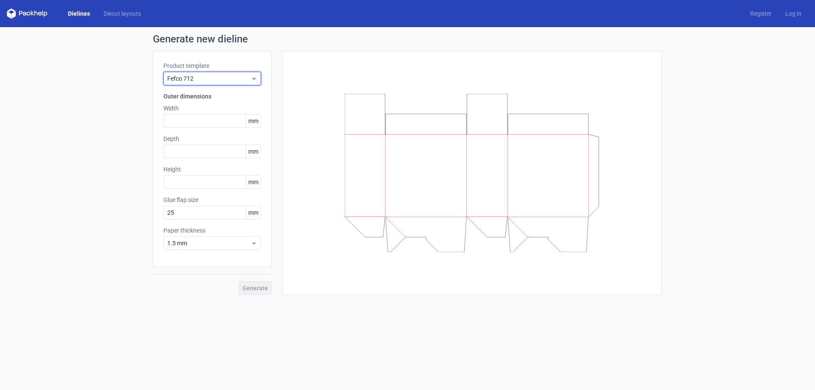
click at [224, 81] on span "Fefco 712" at bounding box center [209, 78] width 84 height 8
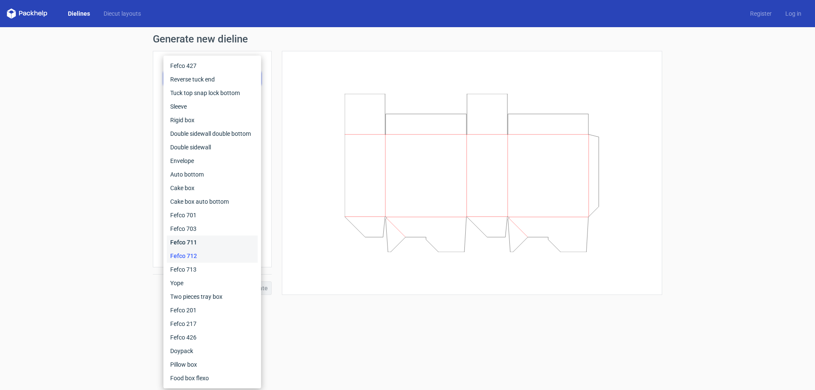
click at [204, 242] on div "Fefco 711" at bounding box center [212, 243] width 91 height 14
